Goal: Task Accomplishment & Management: Manage account settings

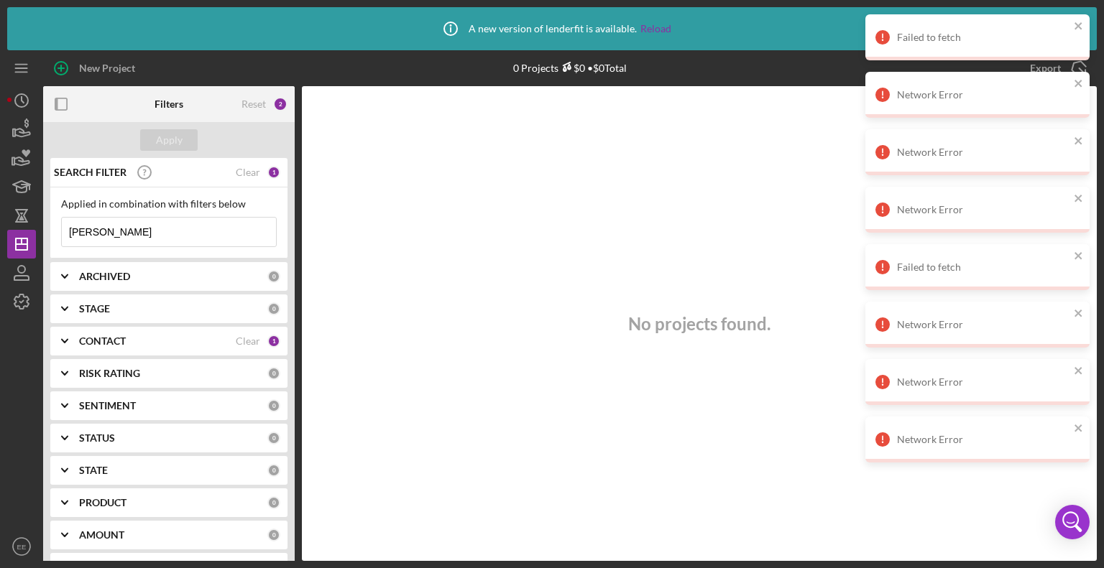
click at [165, 231] on input "[PERSON_NAME]" at bounding box center [169, 232] width 214 height 29
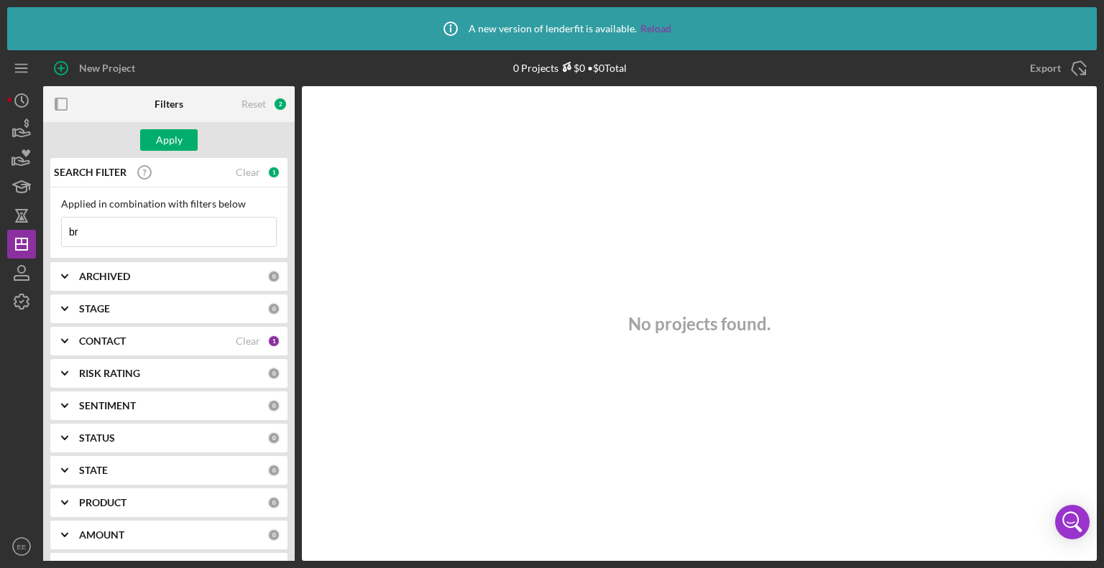
type input "b"
click at [7, 387] on div at bounding box center [21, 424] width 29 height 216
click at [16, 239] on polygon "button" at bounding box center [21, 244] width 11 height 11
click at [20, 266] on icon "button" at bounding box center [21, 269] width 7 height 7
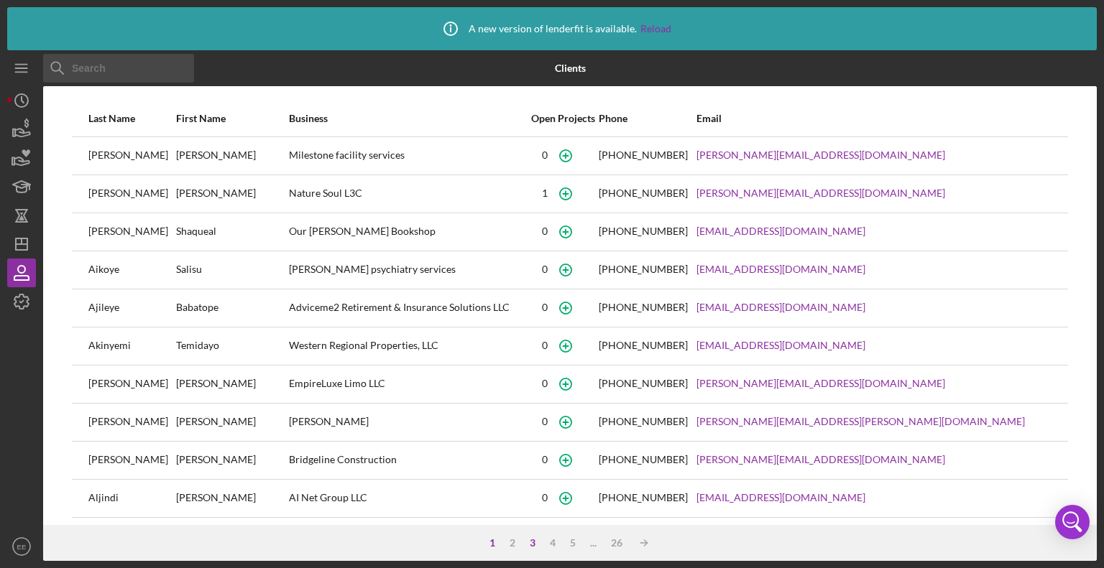
click at [530, 543] on div "3" at bounding box center [532, 543] width 20 height 11
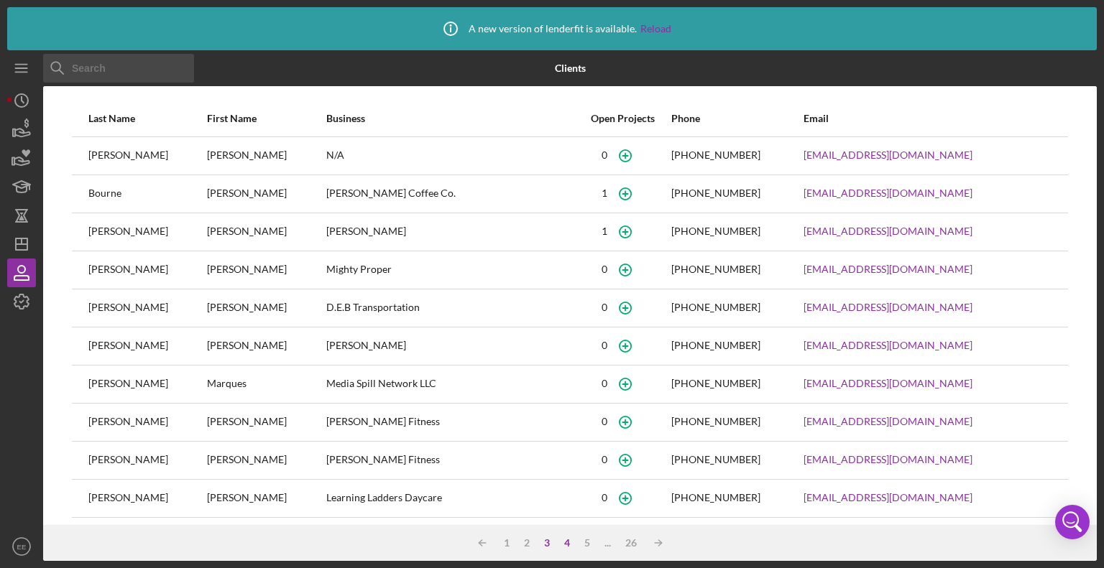
click at [563, 544] on div "4" at bounding box center [567, 543] width 20 height 11
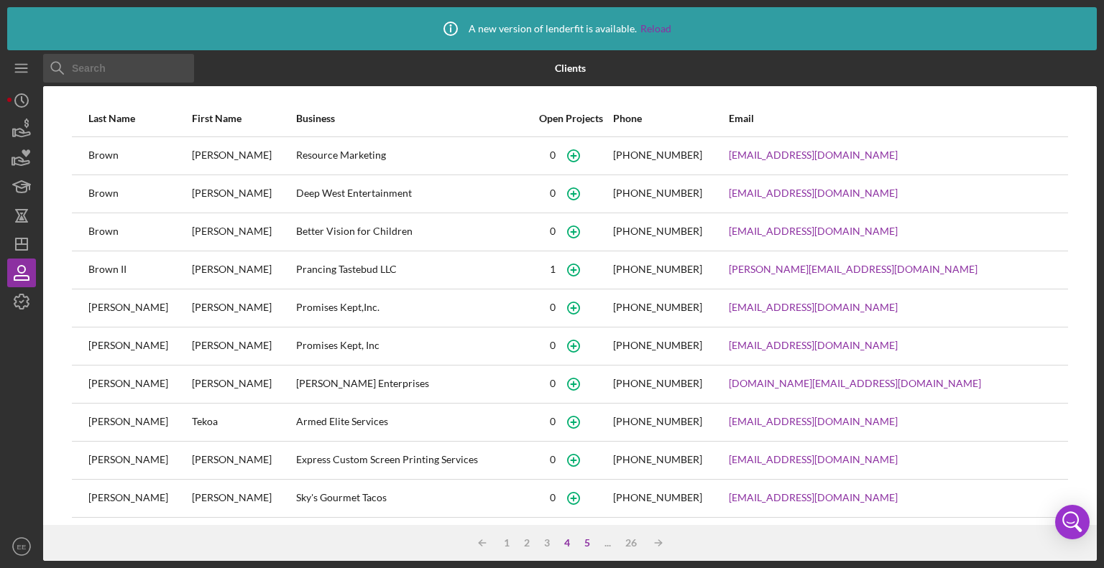
click at [592, 540] on div "5" at bounding box center [587, 543] width 20 height 11
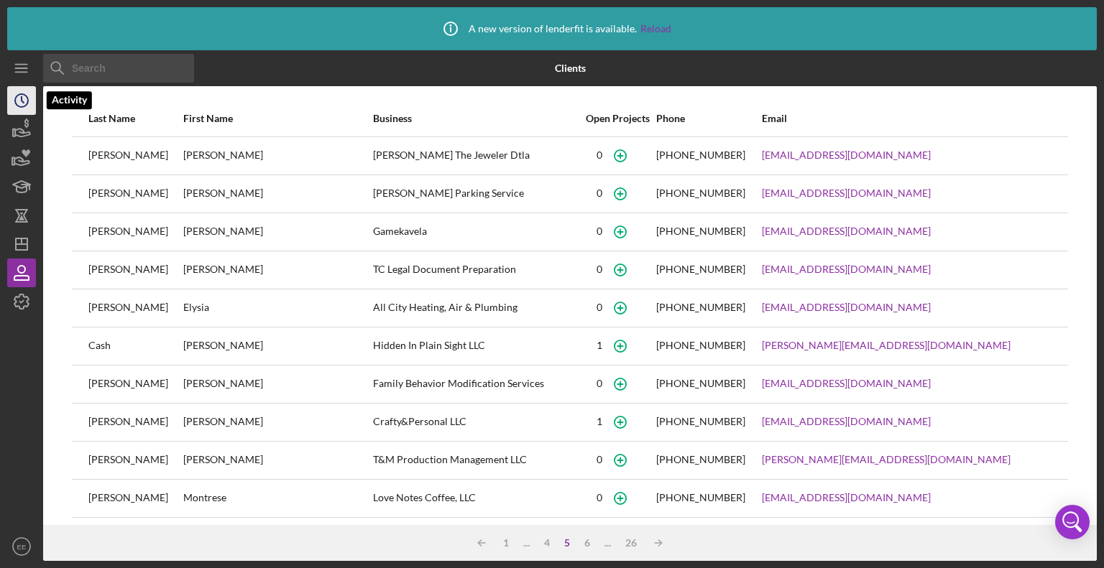
click at [17, 101] on icon "Icon/History" at bounding box center [22, 101] width 36 height 36
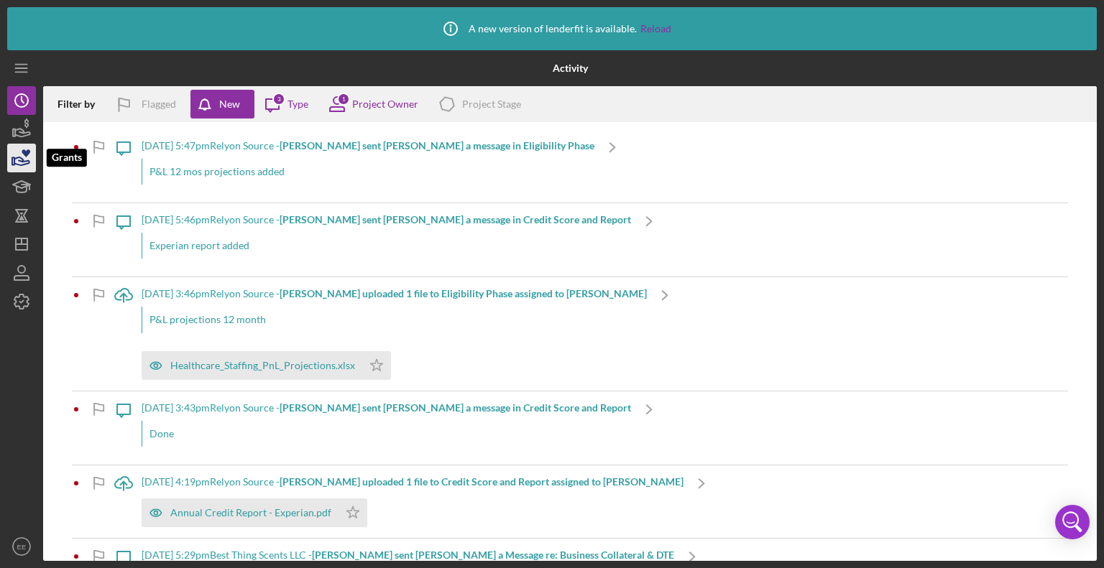
click at [24, 154] on icon "button" at bounding box center [26, 153] width 9 height 8
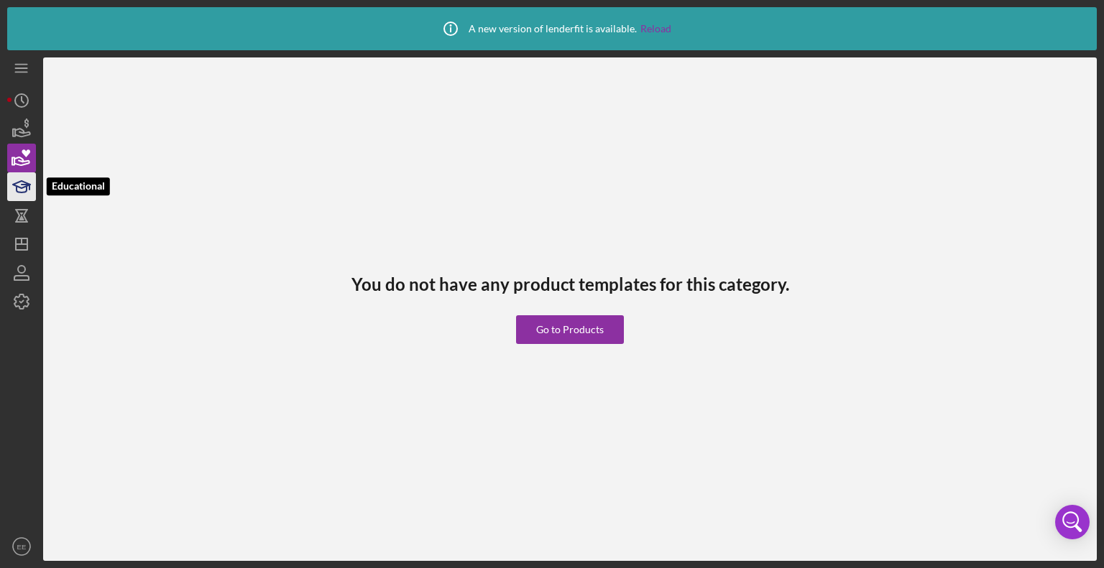
click at [25, 190] on icon "button" at bounding box center [22, 187] width 36 height 36
click at [25, 221] on icon "button" at bounding box center [21, 221] width 13 height 1
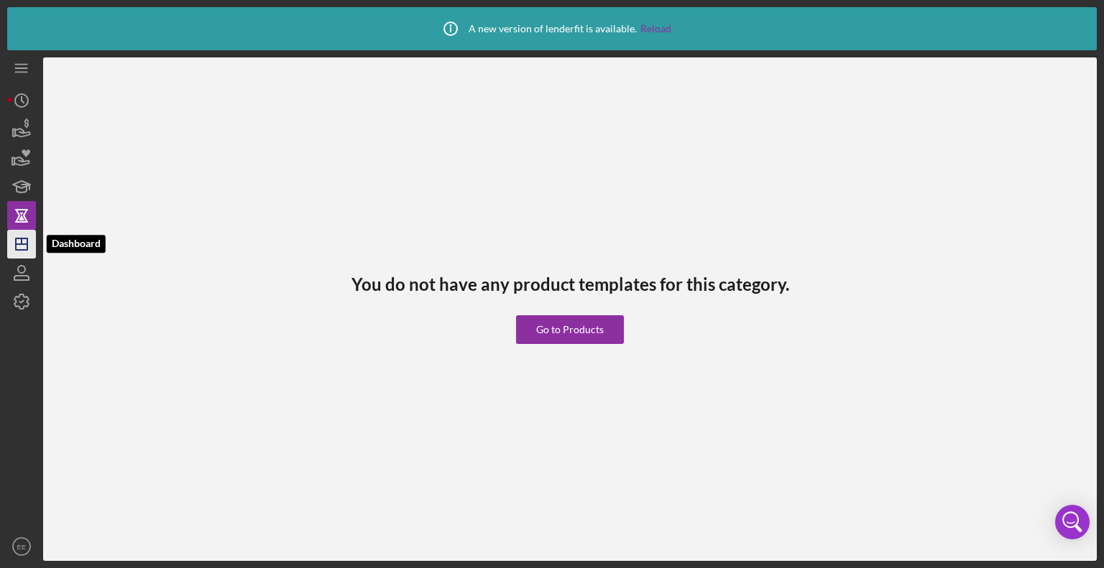
click at [25, 252] on icon "Icon/Dashboard" at bounding box center [22, 244] width 36 height 36
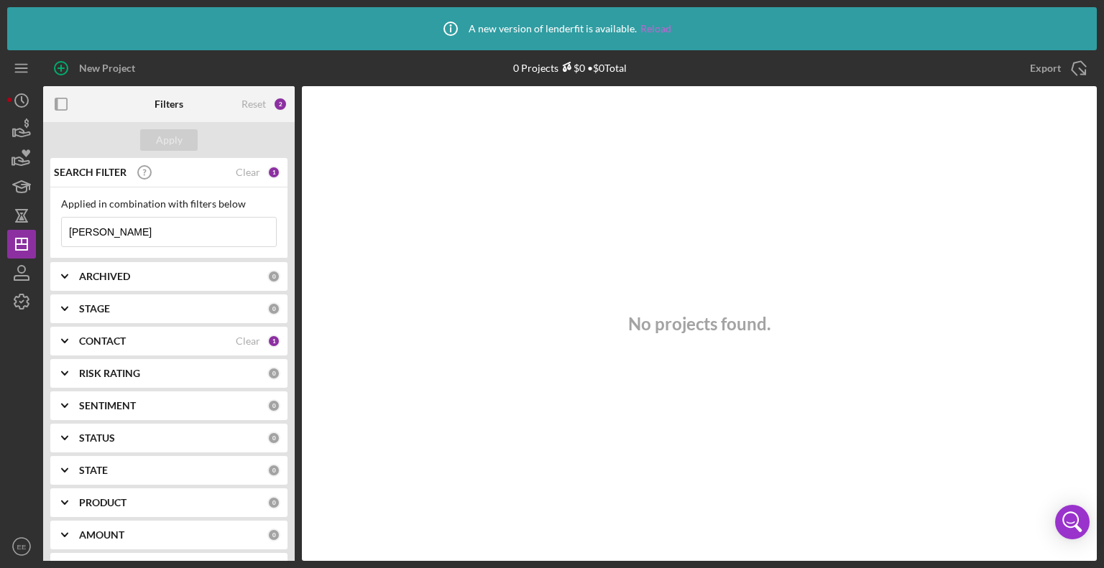
click at [653, 29] on link "Reload" at bounding box center [655, 28] width 31 height 11
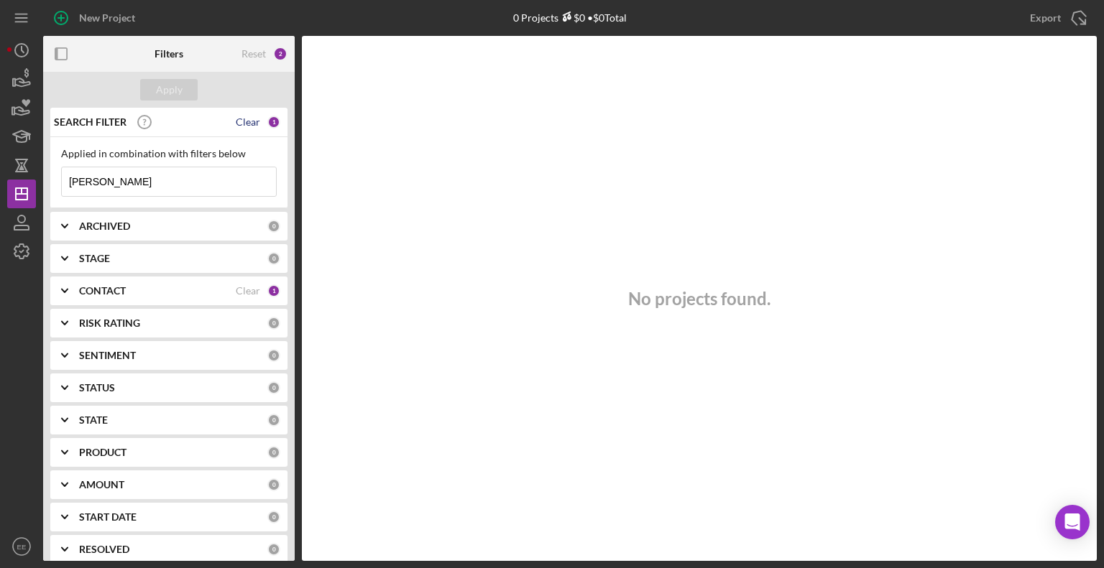
click at [246, 122] on div "Clear" at bounding box center [248, 121] width 24 height 11
click at [259, 55] on div "Reset" at bounding box center [253, 53] width 24 height 11
click at [103, 383] on b "STATUS" at bounding box center [97, 387] width 36 height 11
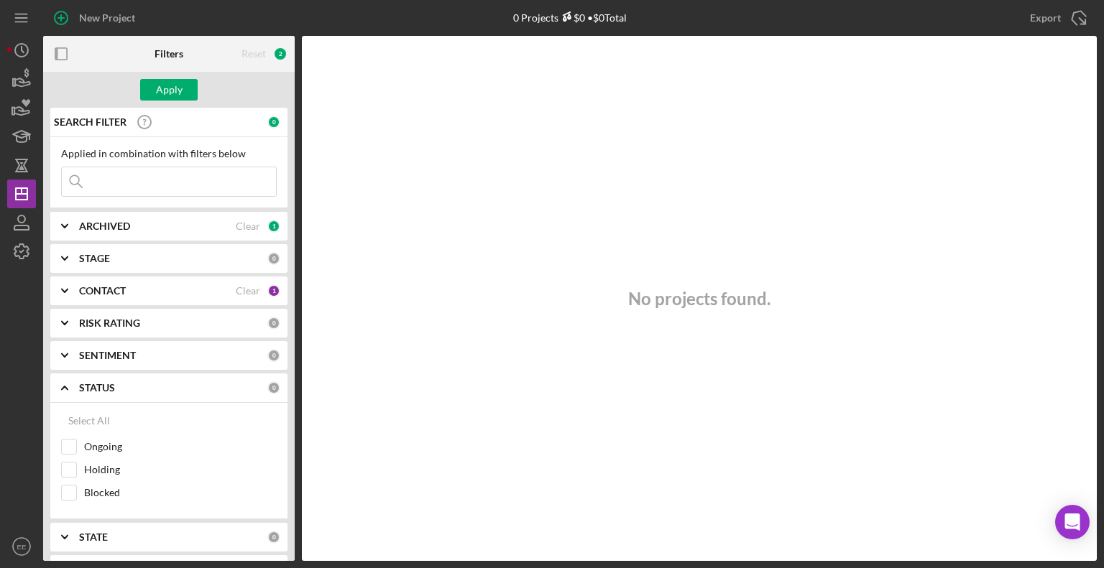
click at [111, 353] on b "SENTIMENT" at bounding box center [107, 355] width 57 height 11
click at [115, 321] on b "RISK RATING" at bounding box center [109, 323] width 61 height 11
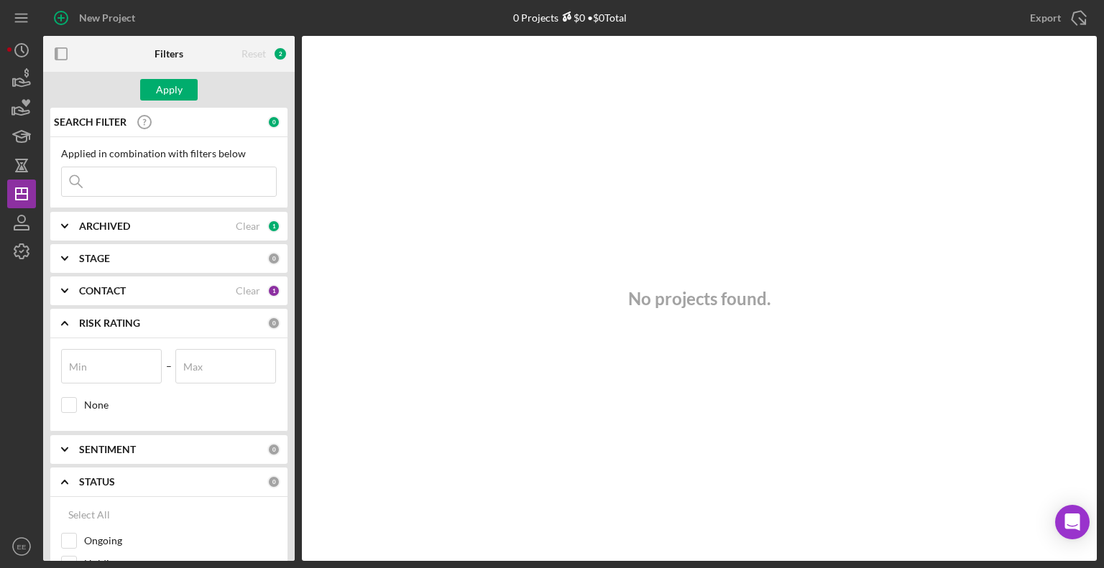
click at [113, 287] on b "CONTACT" at bounding box center [102, 290] width 47 height 11
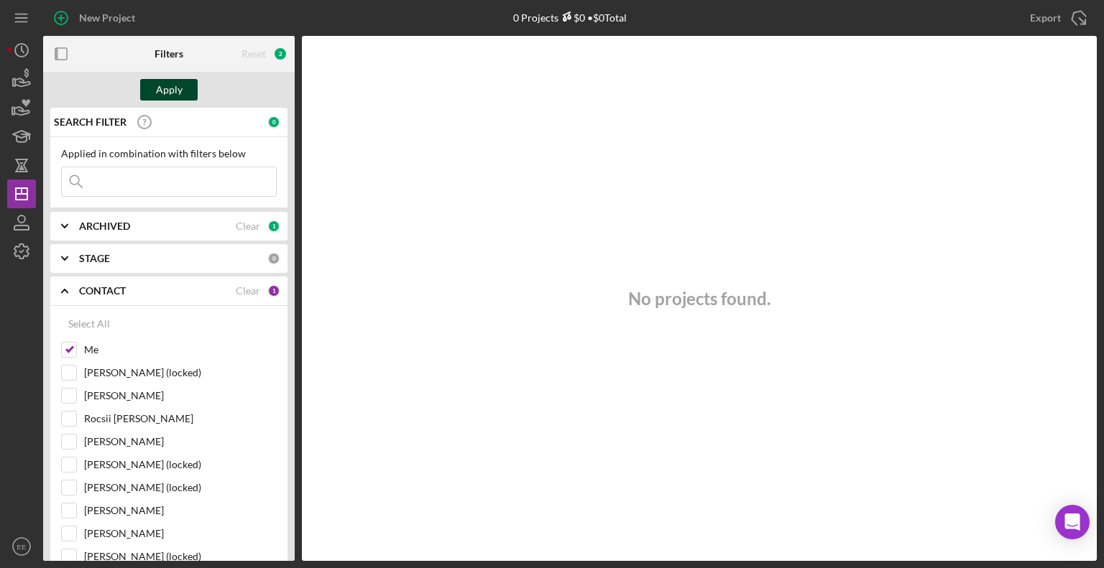
click at [172, 88] on div "Apply" at bounding box center [169, 90] width 27 height 22
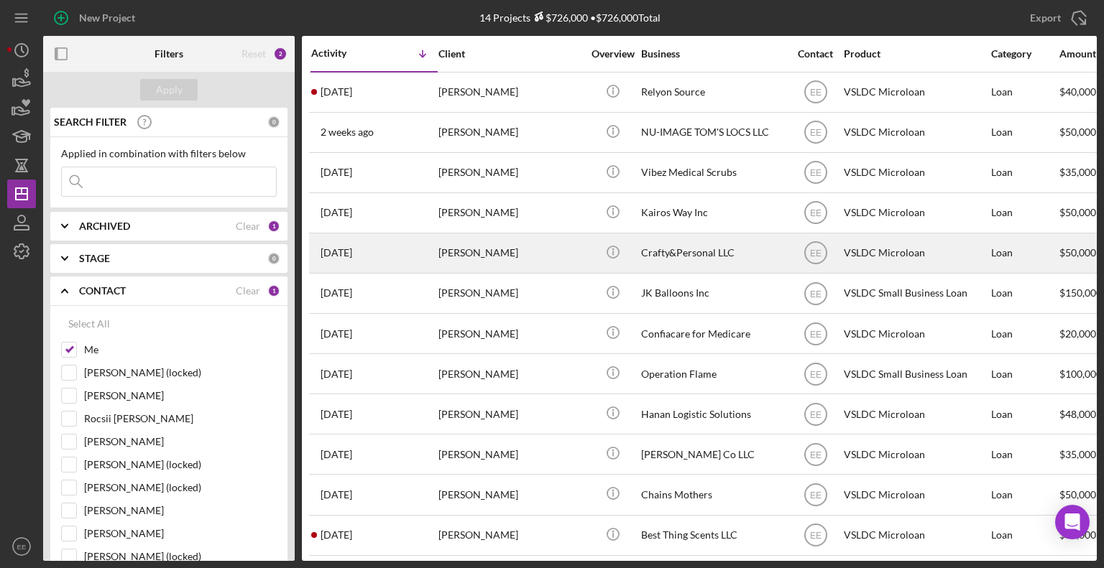
click at [469, 258] on div "Michelle Ceasar" at bounding box center [510, 253] width 144 height 38
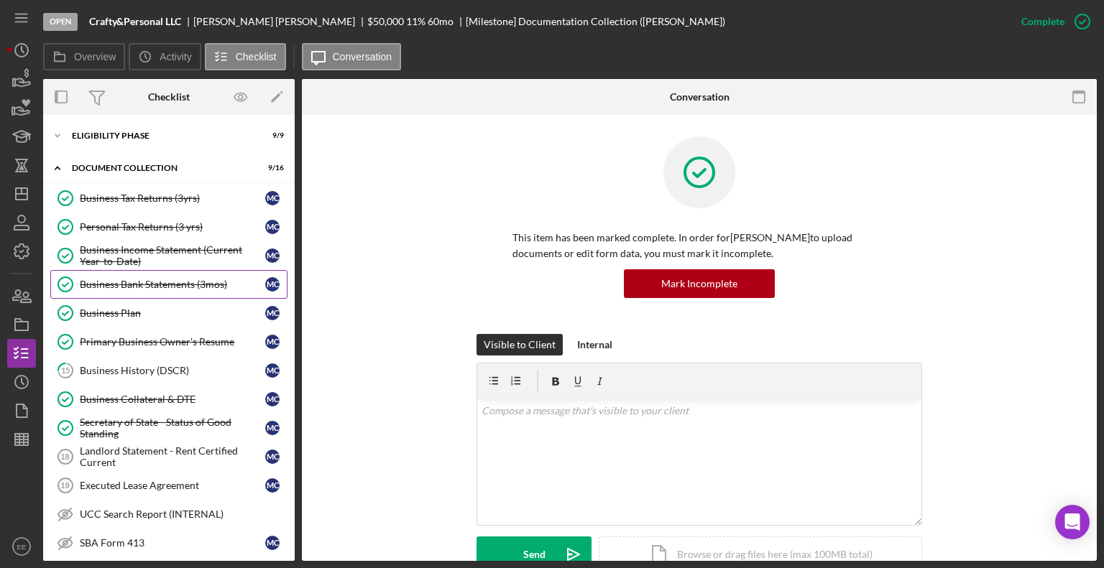
click at [109, 281] on div "Business Bank Statements (3mos)" at bounding box center [172, 284] width 185 height 11
